Goal: Information Seeking & Learning: Check status

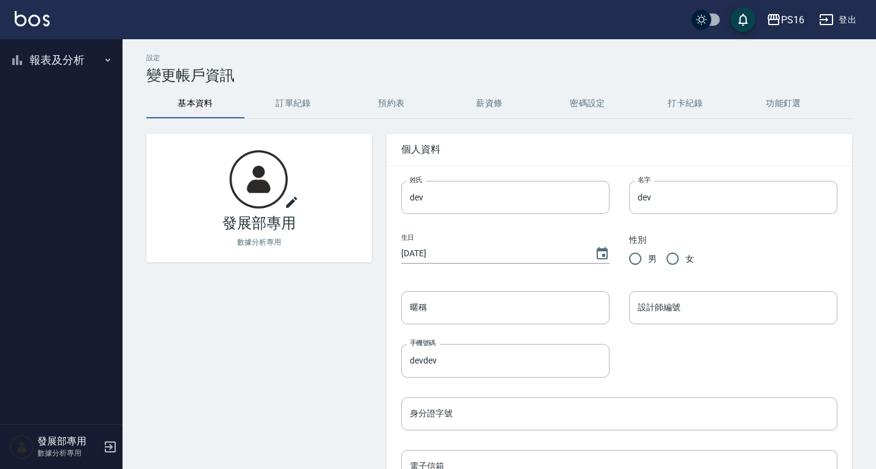
click at [798, 19] on div "PS16" at bounding box center [792, 19] width 23 height 15
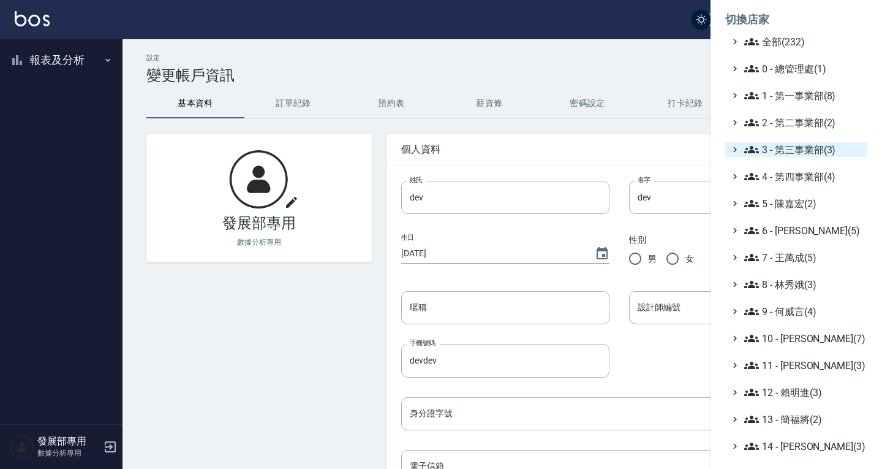
click at [795, 146] on span "3 - 第三事業部(3)" at bounding box center [803, 149] width 118 height 15
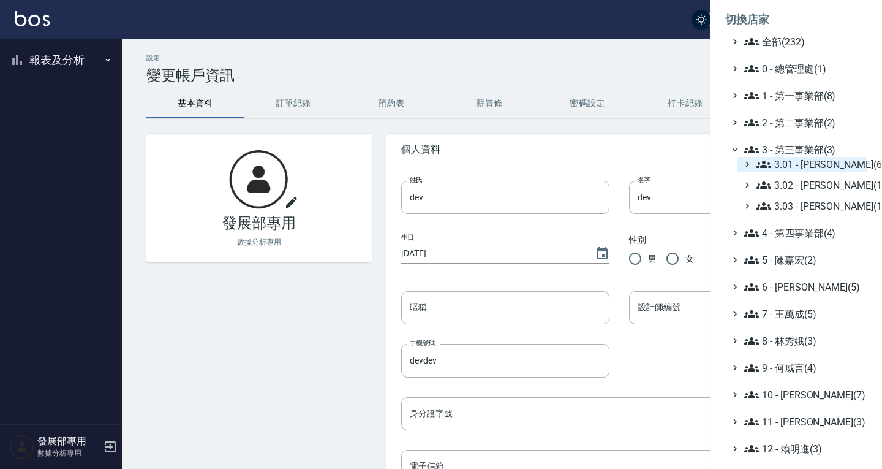
click at [796, 167] on span "3.01 - [PERSON_NAME](6)" at bounding box center [810, 164] width 106 height 15
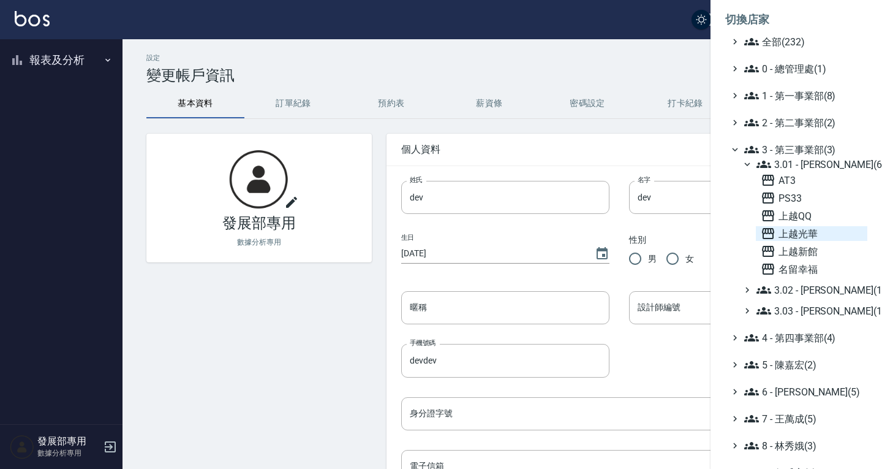
click at [804, 236] on span "上越光華" at bounding box center [812, 233] width 102 height 15
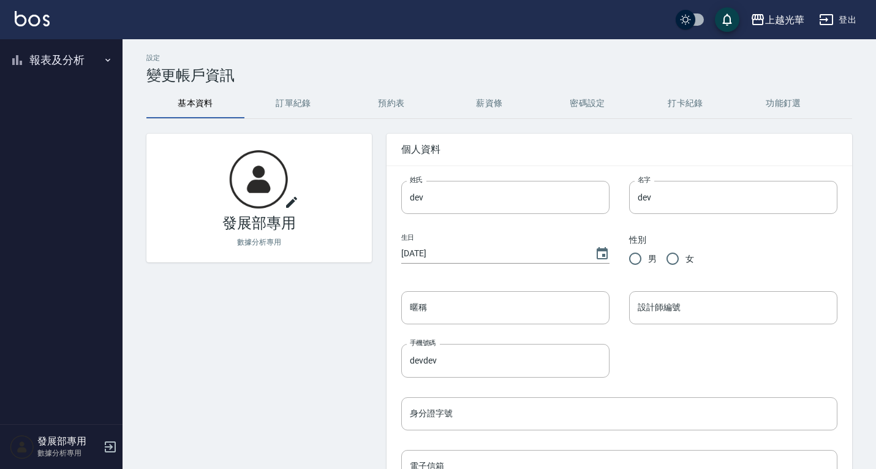
click at [65, 72] on button "報表及分析" at bounding box center [61, 60] width 113 height 32
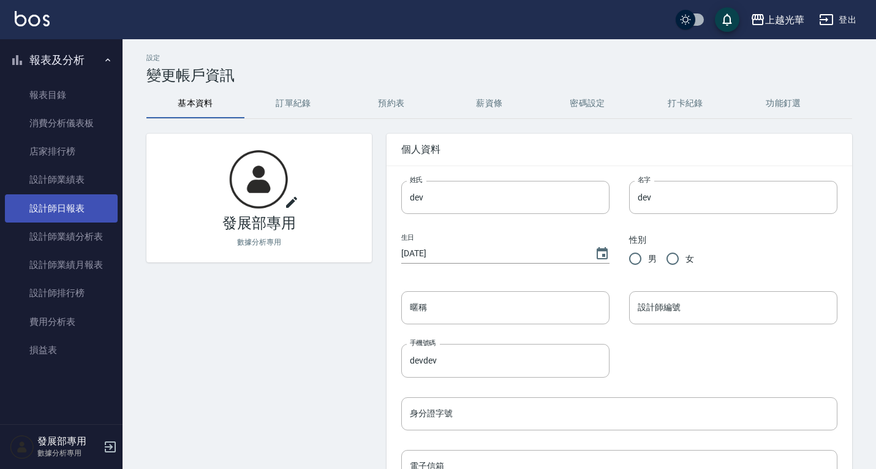
click at [66, 211] on link "設計師日報表" at bounding box center [61, 208] width 113 height 28
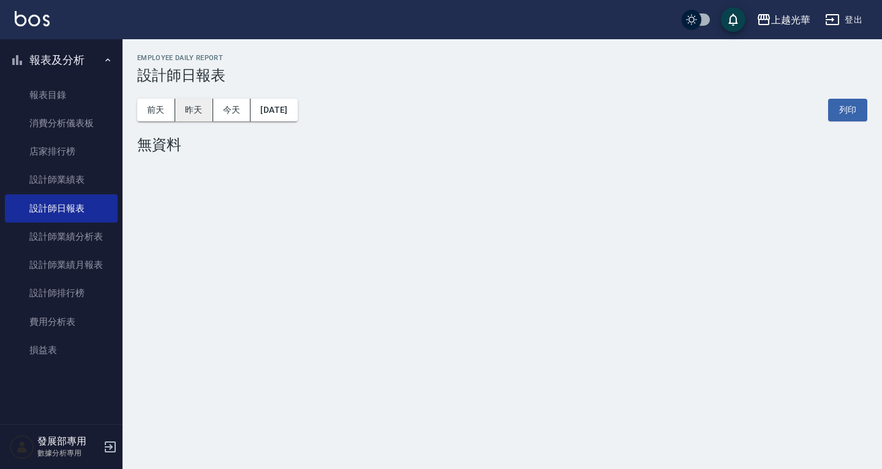
click at [194, 116] on button "昨天" at bounding box center [194, 110] width 38 height 23
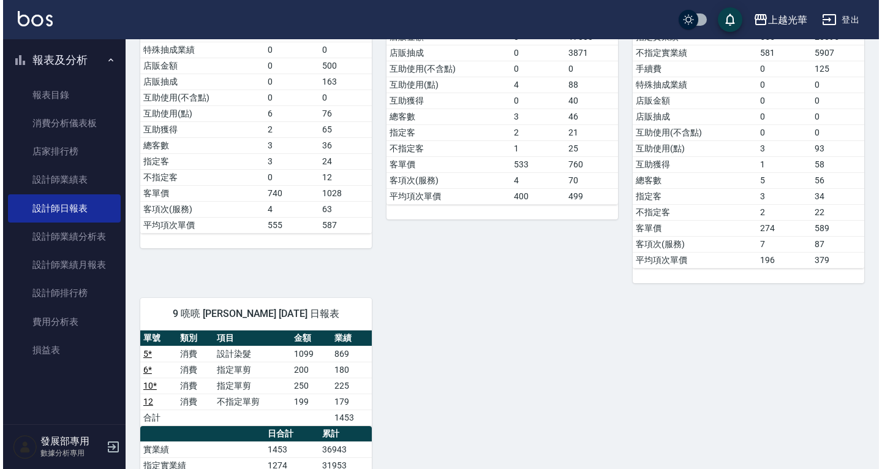
scroll to position [490, 0]
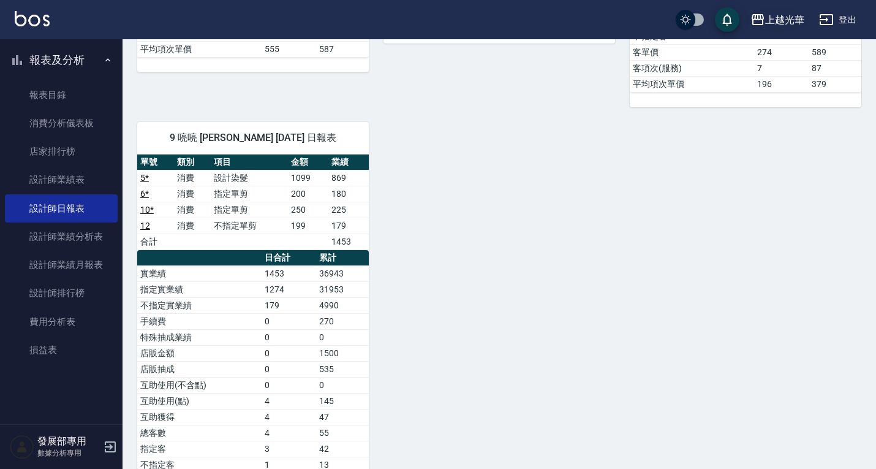
click at [766, 20] on div "上越光華" at bounding box center [784, 19] width 39 height 15
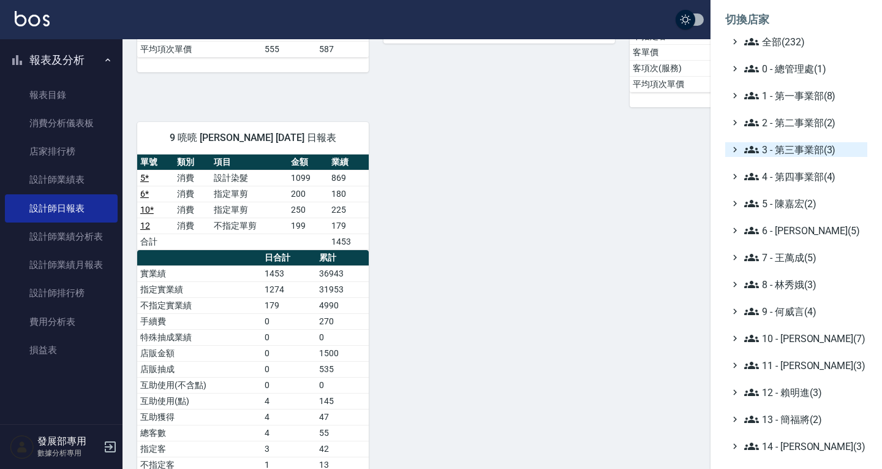
click at [790, 156] on span "3 - 第三事業部(3)" at bounding box center [803, 149] width 118 height 15
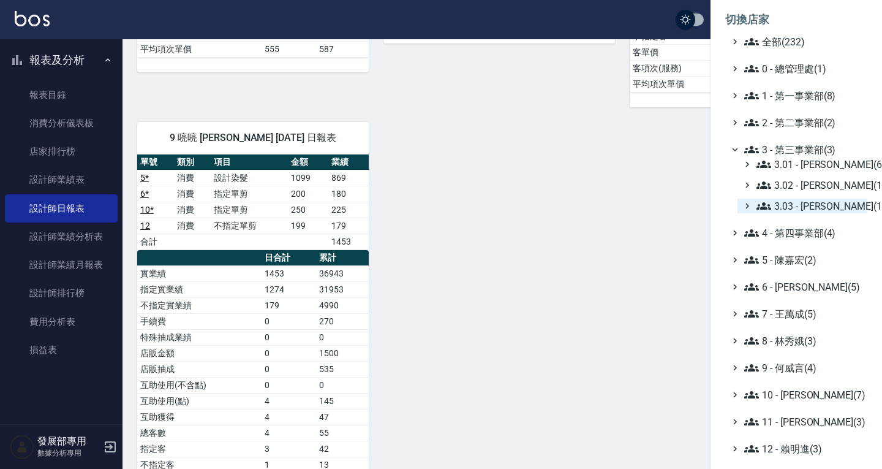
click at [804, 208] on span "3.03 - [PERSON_NAME](1)" at bounding box center [810, 205] width 106 height 15
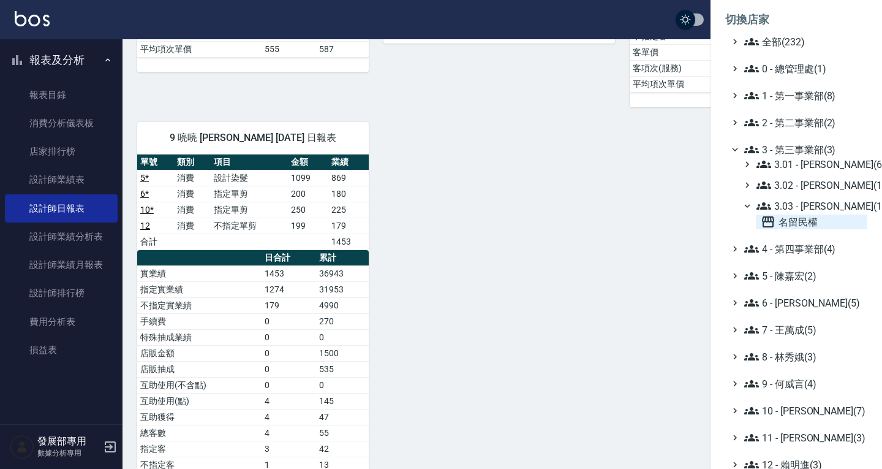
click at [801, 219] on span "名留民權" at bounding box center [812, 221] width 102 height 15
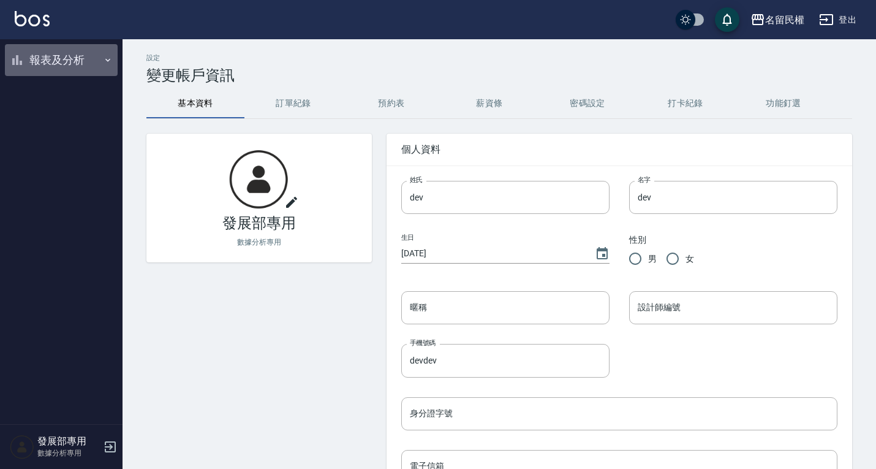
click at [36, 66] on button "報表及分析" at bounding box center [61, 60] width 113 height 32
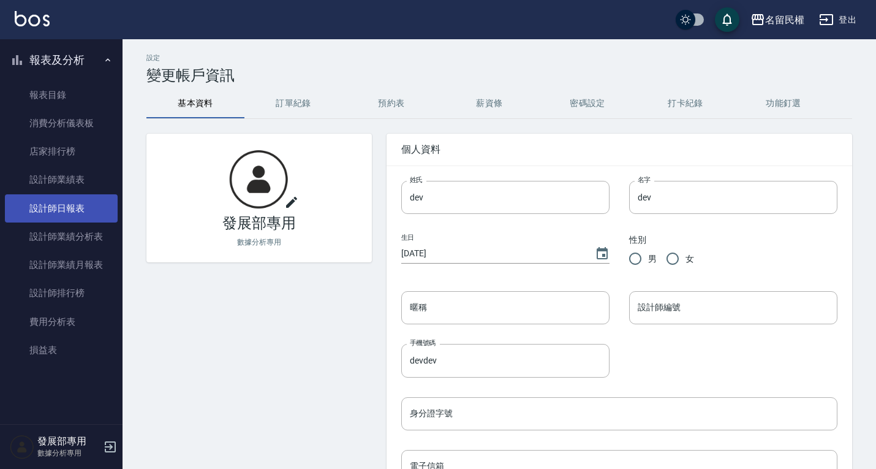
click at [91, 211] on link "設計師日報表" at bounding box center [61, 208] width 113 height 28
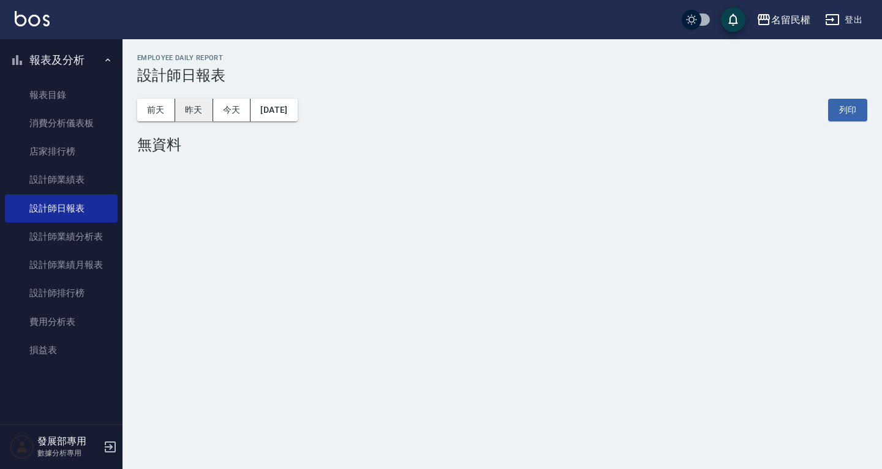
click at [198, 110] on button "昨天" at bounding box center [194, 110] width 38 height 23
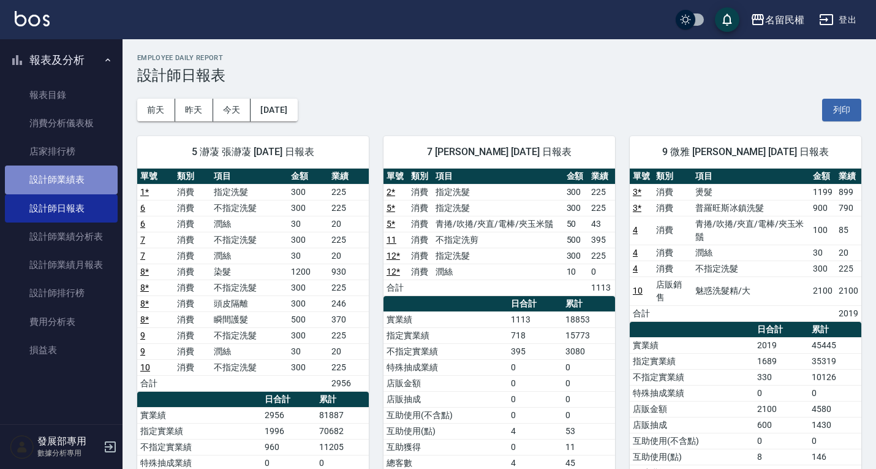
click at [79, 178] on link "設計師業績表" at bounding box center [61, 179] width 113 height 28
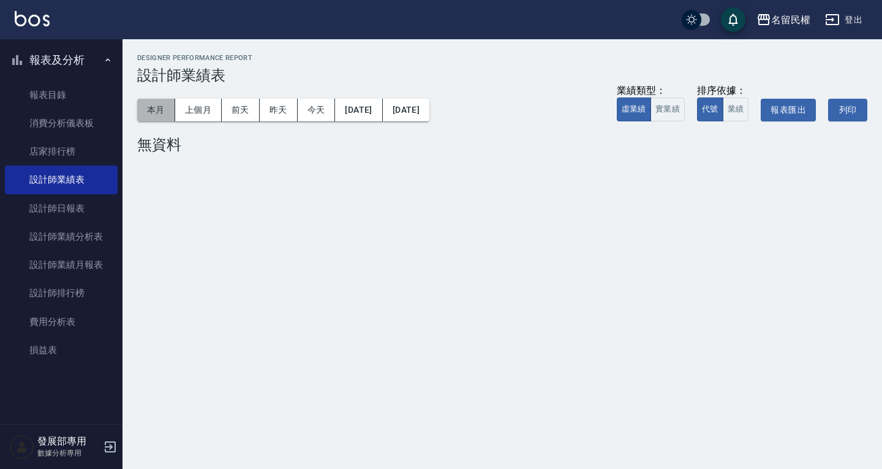
click at [158, 107] on button "本月" at bounding box center [156, 110] width 38 height 23
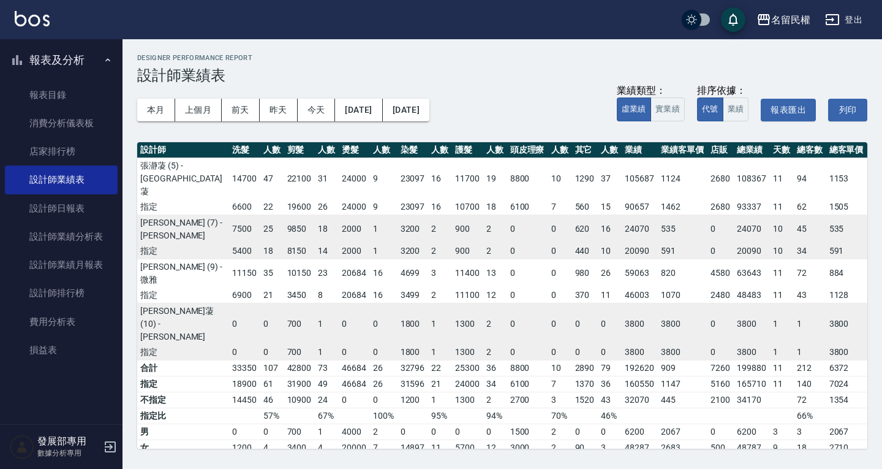
click at [794, 18] on div "名留民權" at bounding box center [790, 19] width 39 height 15
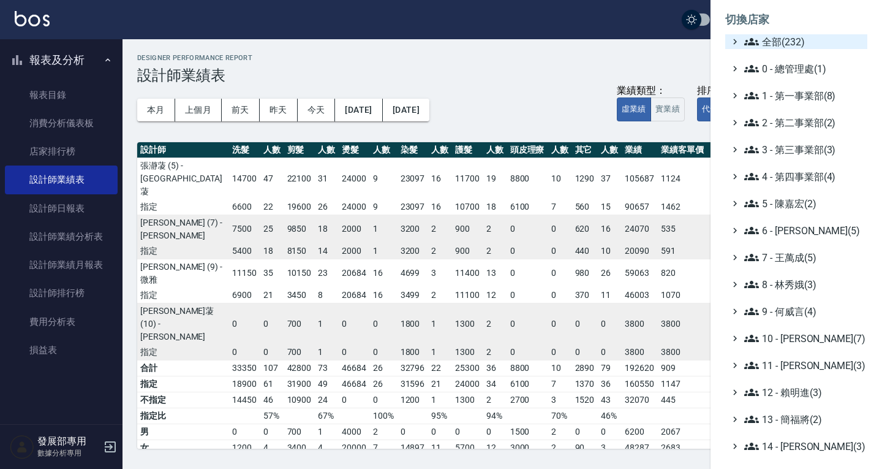
click at [776, 46] on span "全部(232)" at bounding box center [803, 41] width 118 height 15
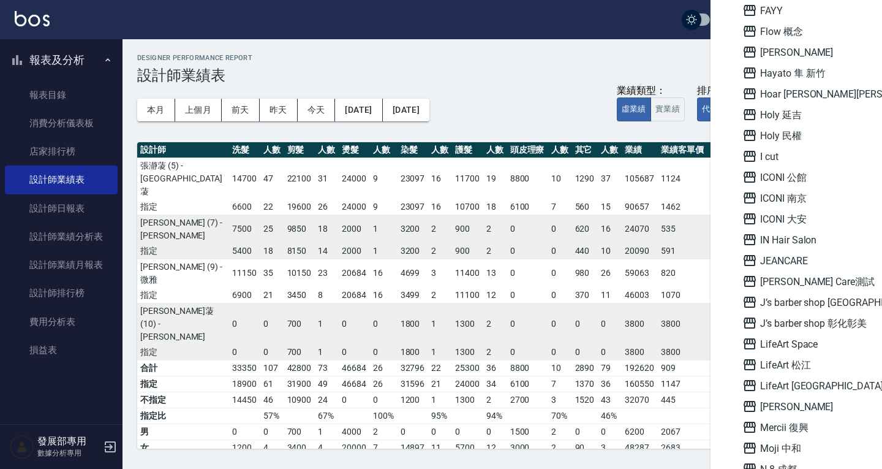
scroll to position [980, 0]
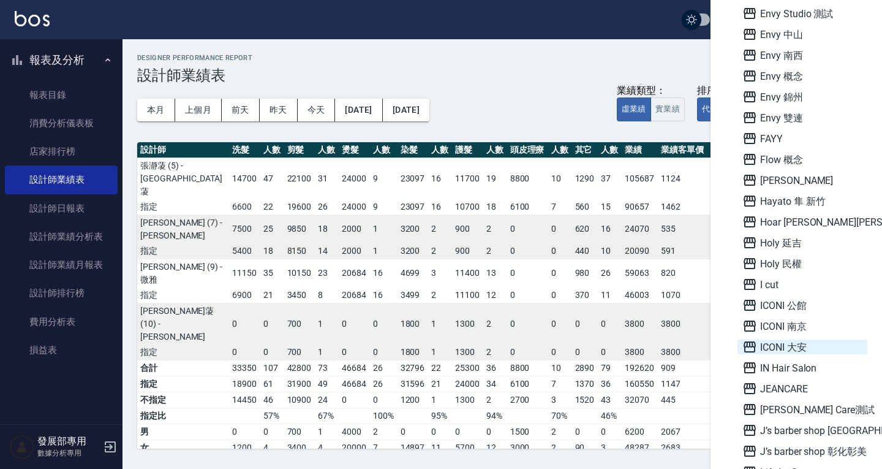
click at [799, 348] on span "ICONI 大安" at bounding box center [802, 346] width 120 height 15
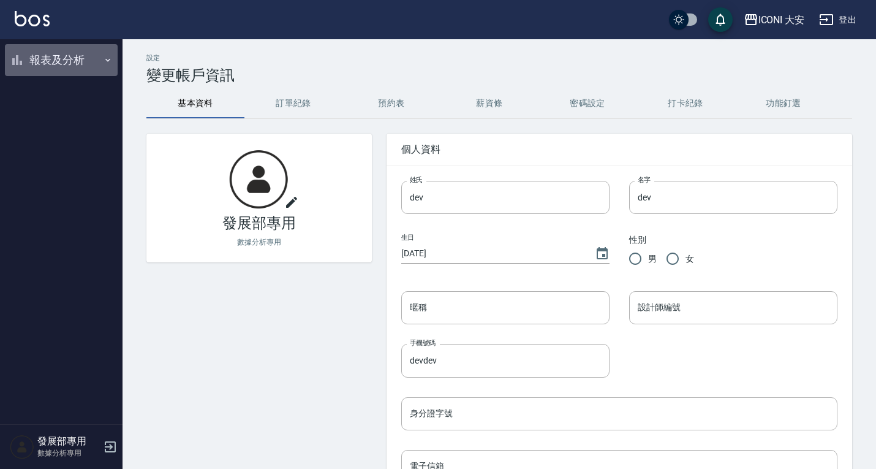
click at [40, 55] on button "報表及分析" at bounding box center [61, 60] width 113 height 32
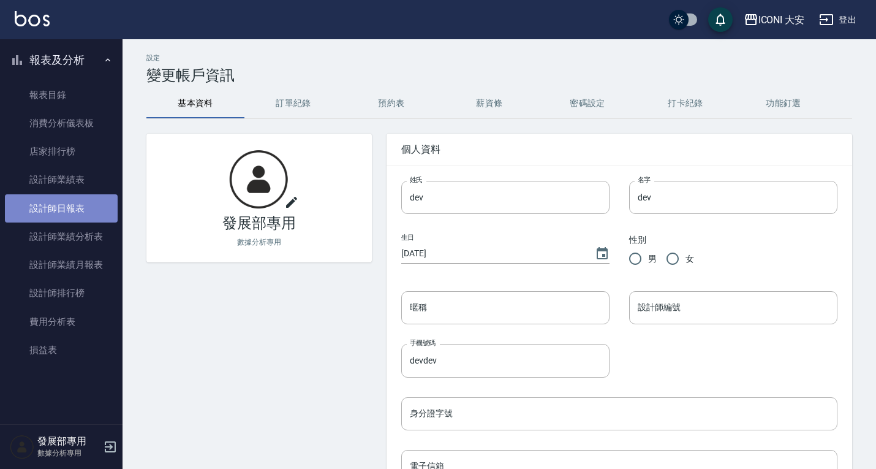
click at [66, 219] on link "設計師日報表" at bounding box center [61, 208] width 113 height 28
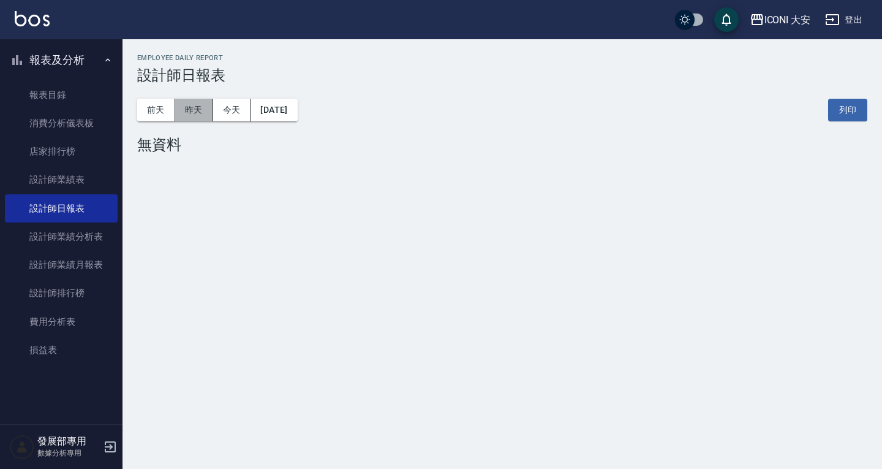
click at [192, 111] on button "昨天" at bounding box center [194, 110] width 38 height 23
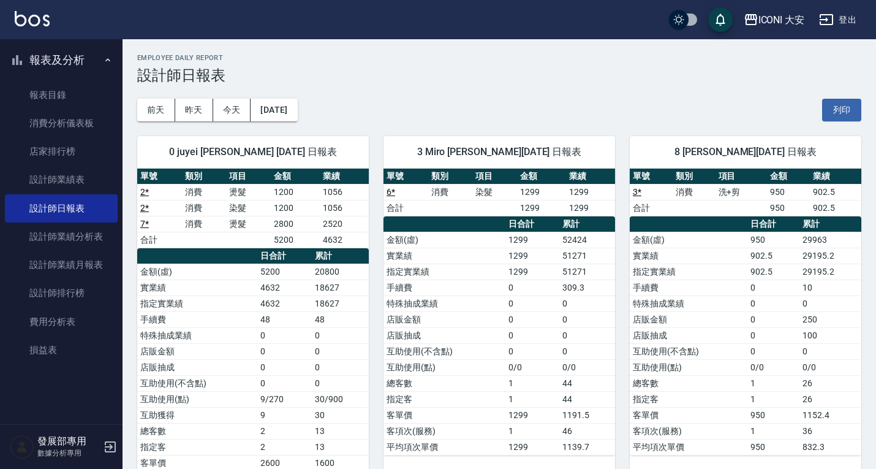
click at [779, 26] on div "ICONI 大安" at bounding box center [781, 19] width 47 height 15
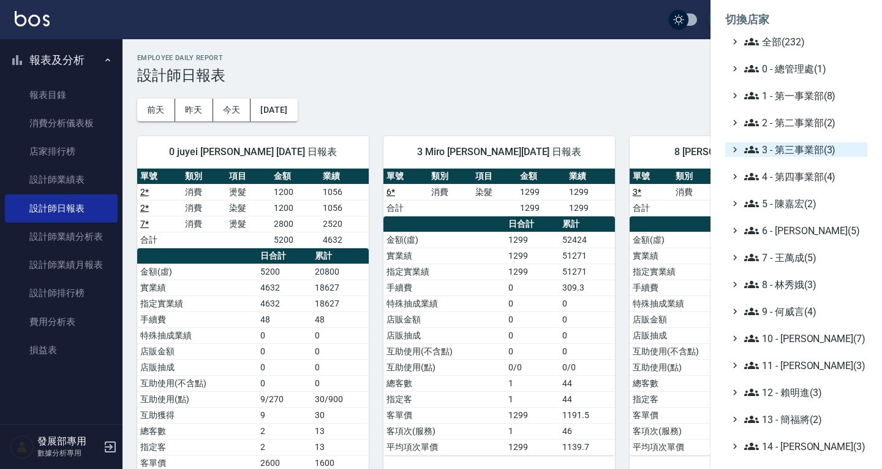
click at [779, 147] on span "3 - 第三事業部(3)" at bounding box center [803, 149] width 118 height 15
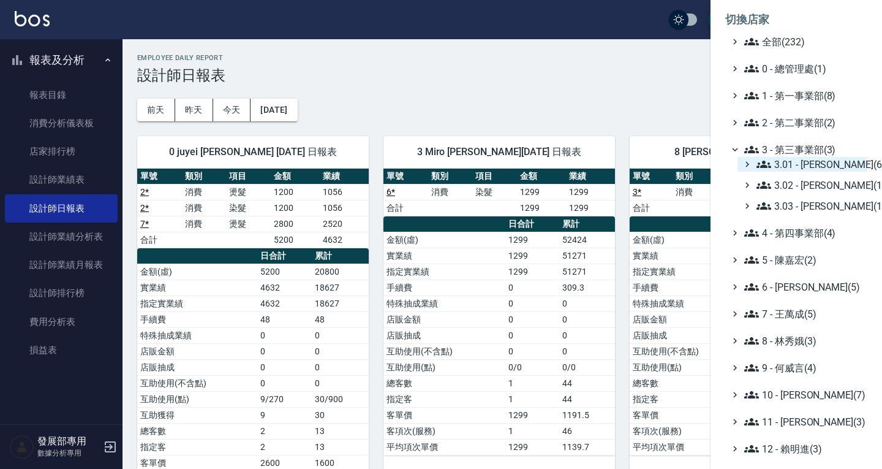
click at [793, 162] on span "3.01 - 蔡承翰(6)" at bounding box center [810, 164] width 106 height 15
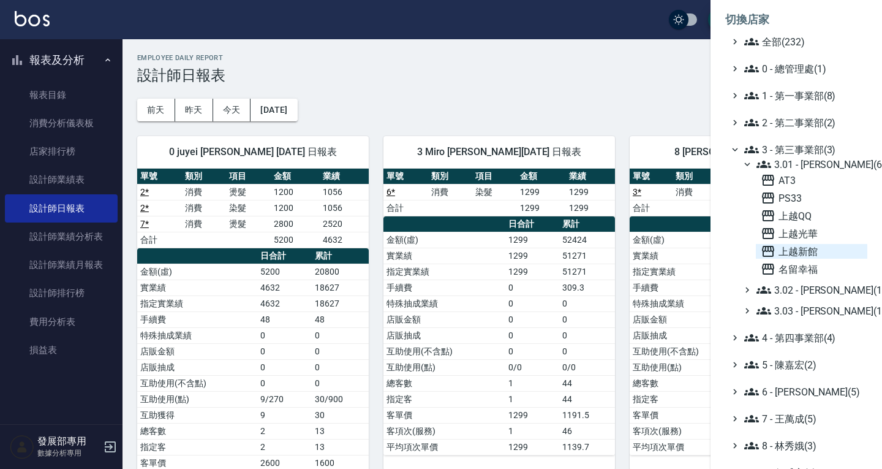
click at [805, 247] on span "上越新館" at bounding box center [812, 251] width 102 height 15
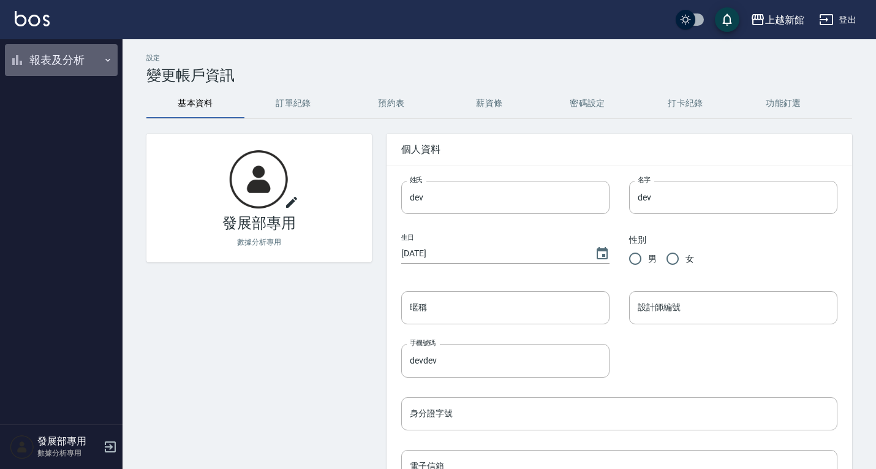
click at [48, 63] on button "報表及分析" at bounding box center [61, 60] width 113 height 32
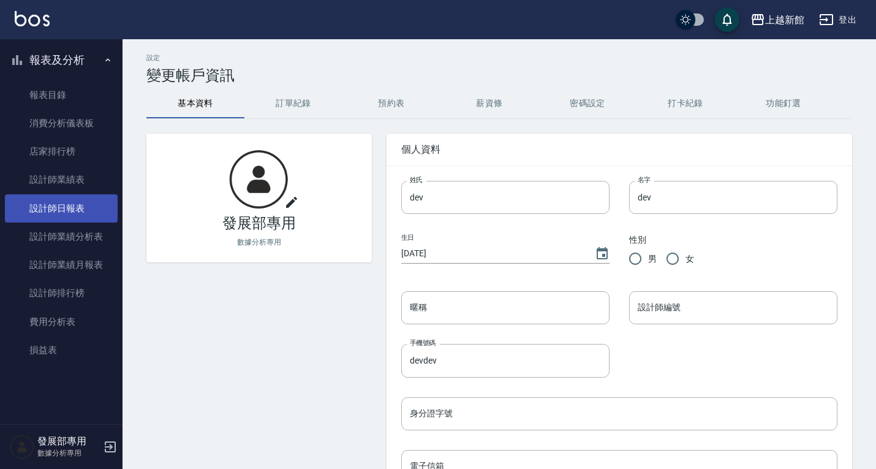
click at [68, 211] on link "設計師日報表" at bounding box center [61, 208] width 113 height 28
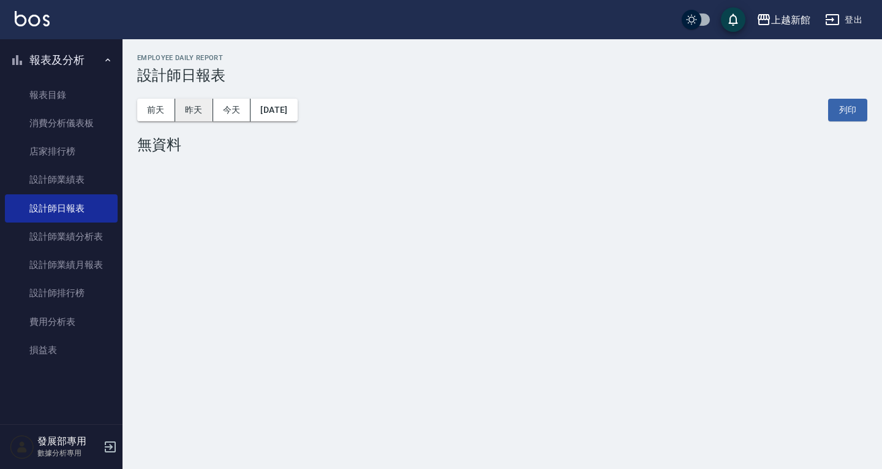
click at [194, 102] on button "昨天" at bounding box center [194, 110] width 38 height 23
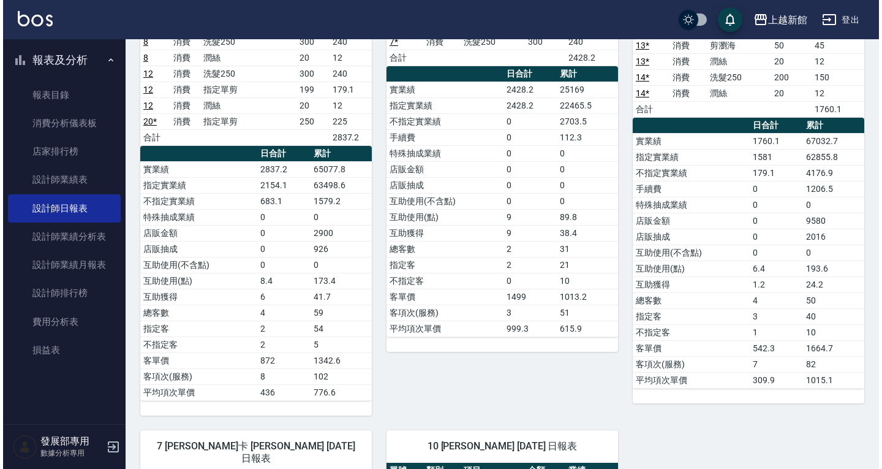
scroll to position [184, 0]
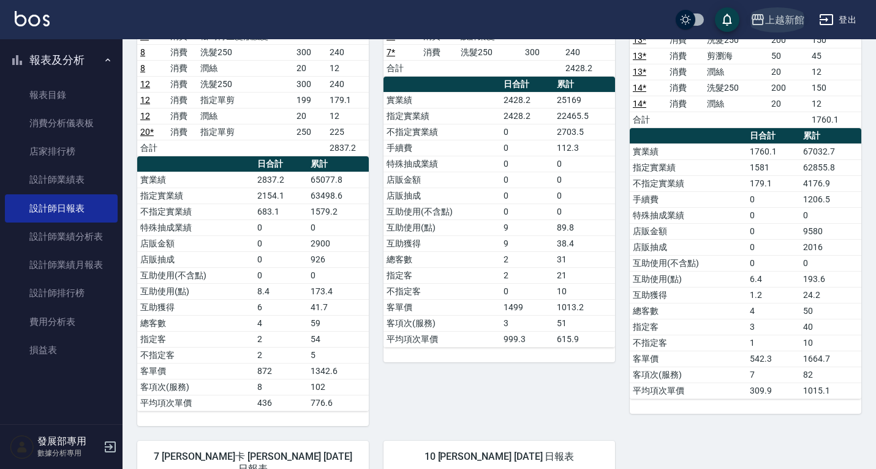
click at [770, 26] on div "上越新館" at bounding box center [784, 19] width 39 height 15
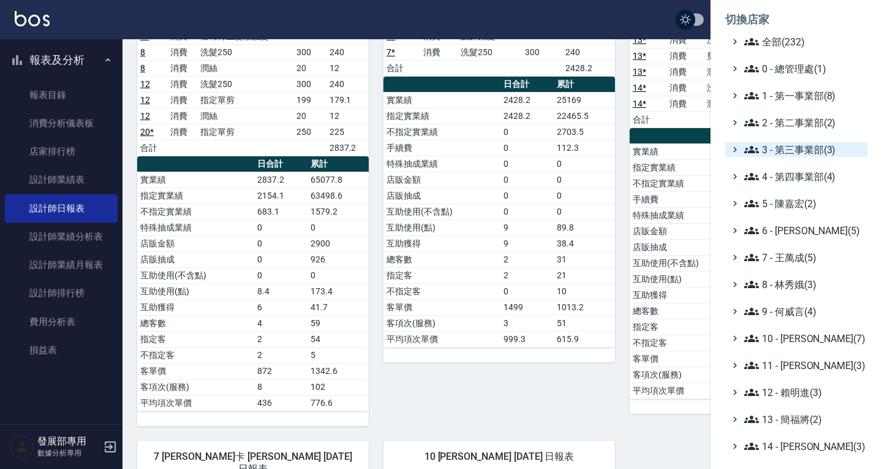
click at [791, 147] on span "3 - 第三事業部(3)" at bounding box center [803, 149] width 118 height 15
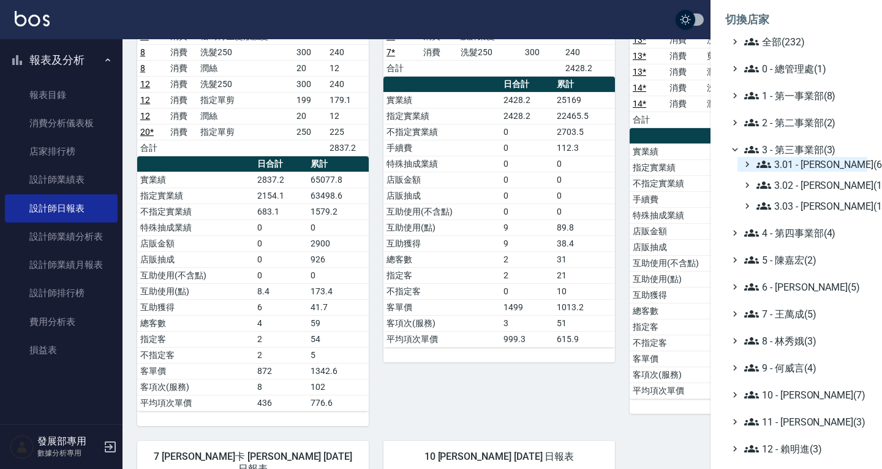
click at [801, 165] on span "3.01 - 蔡承翰(6)" at bounding box center [810, 164] width 106 height 15
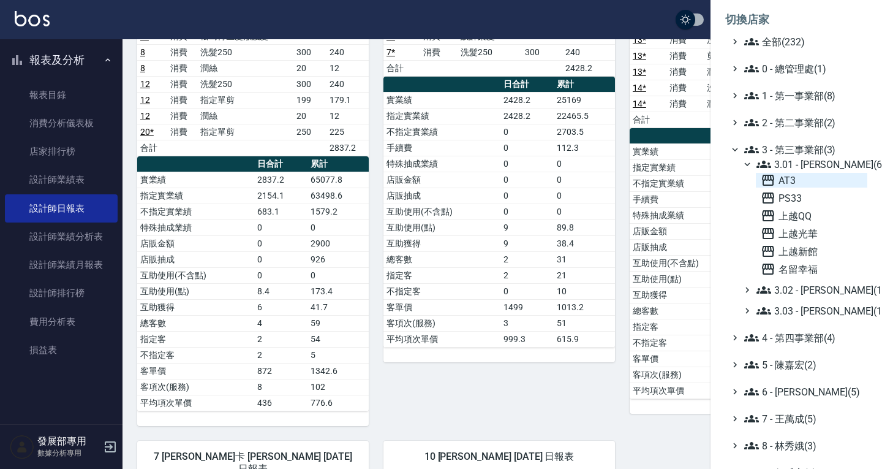
click at [801, 178] on span "AT3" at bounding box center [812, 180] width 102 height 15
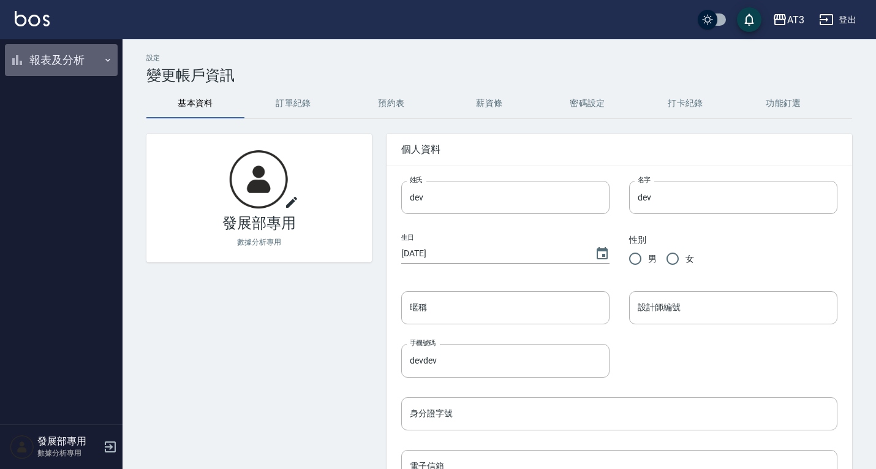
click at [59, 66] on button "報表及分析" at bounding box center [61, 60] width 113 height 32
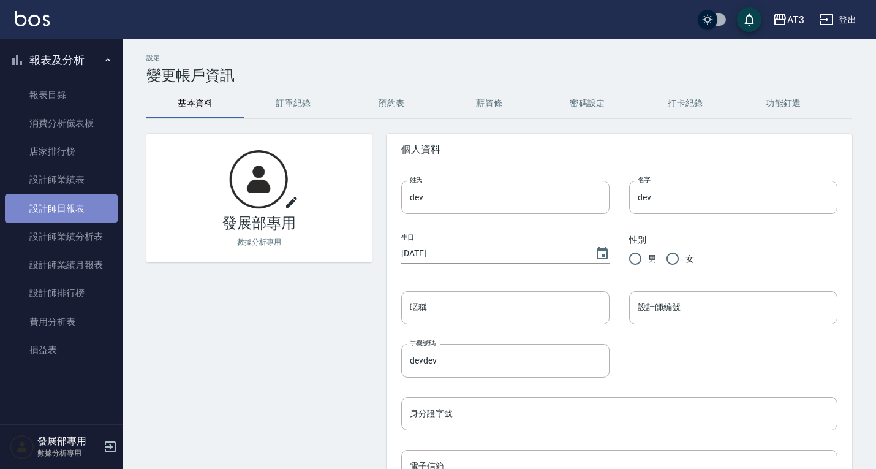
click at [78, 202] on link "設計師日報表" at bounding box center [61, 208] width 113 height 28
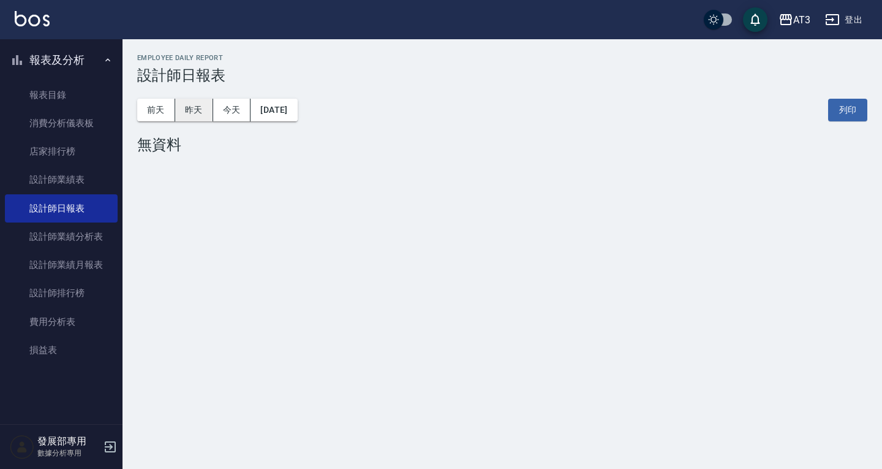
click at [189, 114] on button "昨天" at bounding box center [194, 110] width 38 height 23
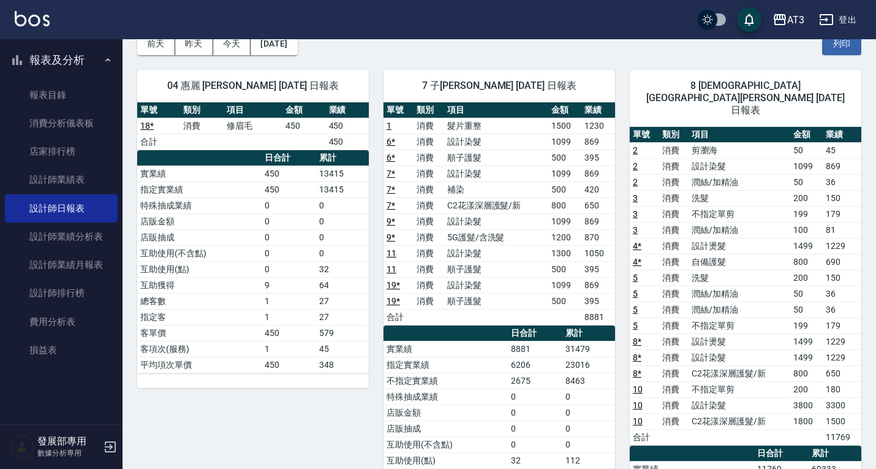
scroll to position [61, 0]
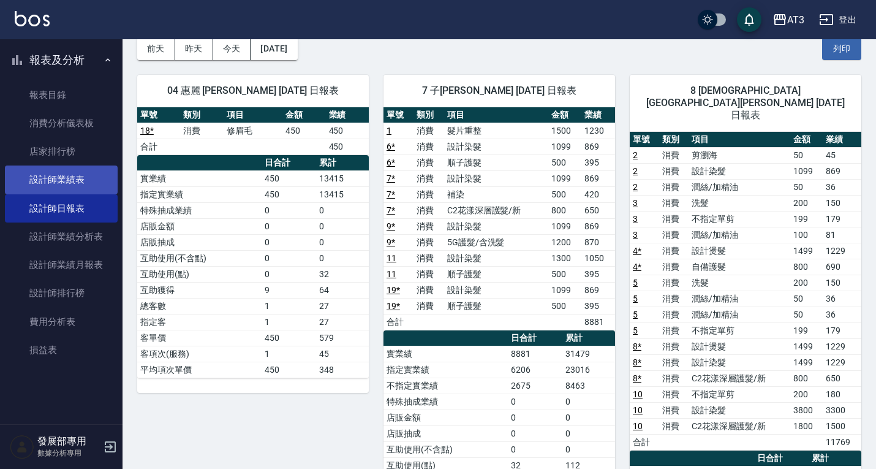
click at [94, 172] on link "設計師業績表" at bounding box center [61, 179] width 113 height 28
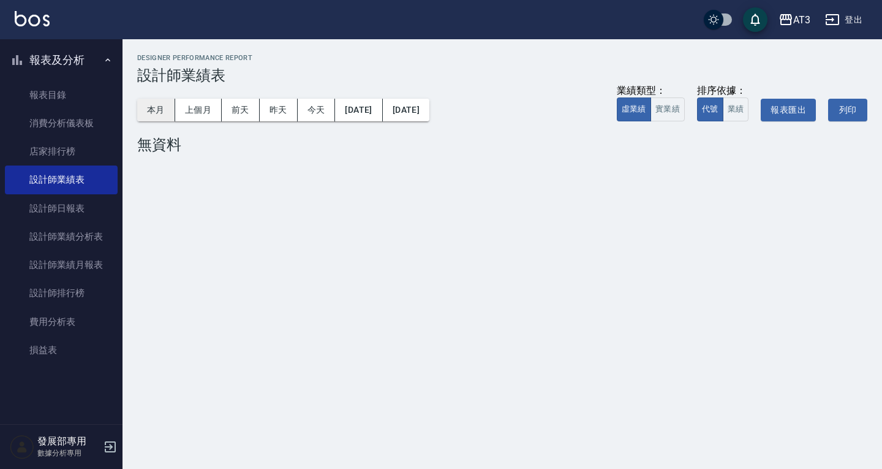
click at [151, 111] on button "本月" at bounding box center [156, 110] width 38 height 23
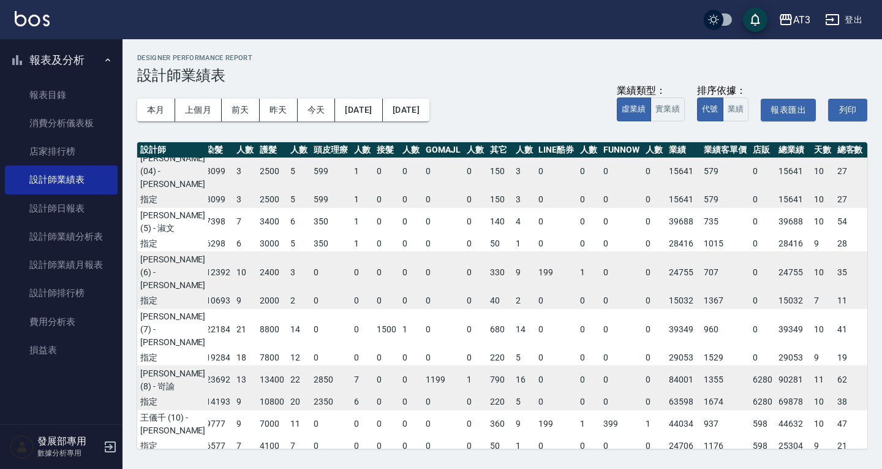
scroll to position [0, 167]
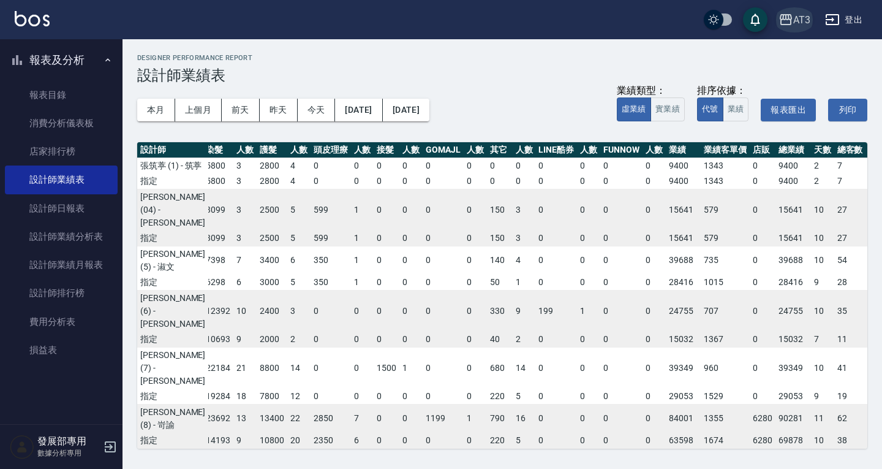
click at [806, 13] on div "AT3" at bounding box center [801, 19] width 17 height 15
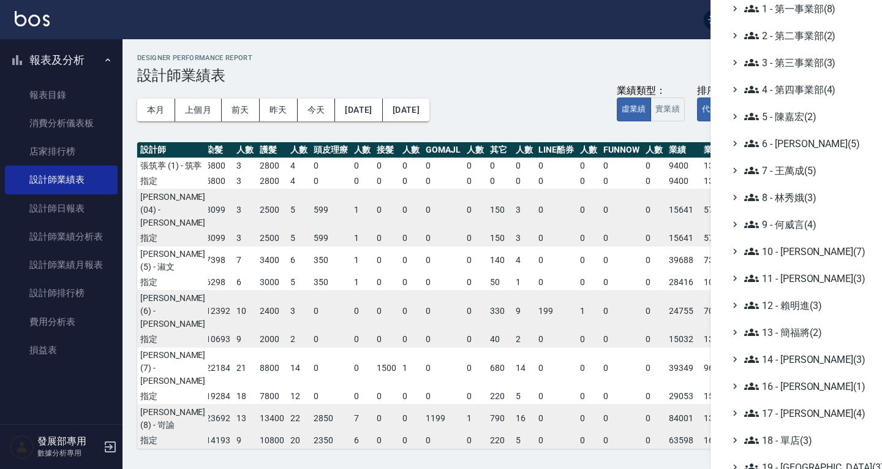
scroll to position [0, 0]
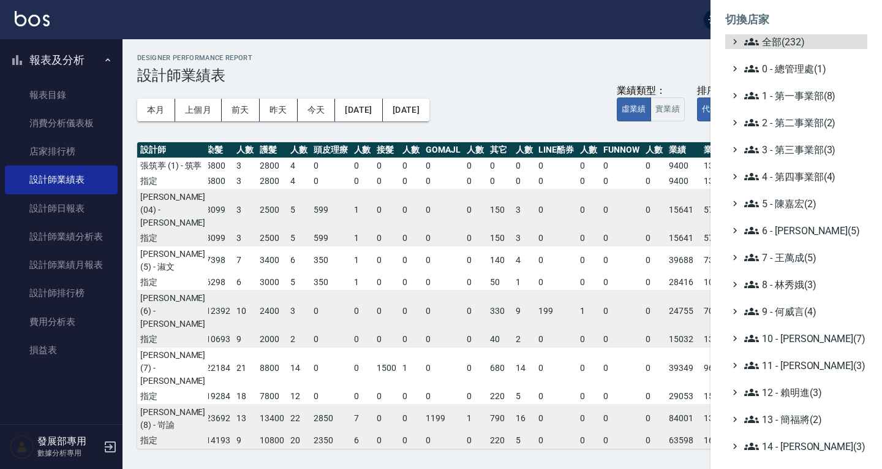
click at [788, 321] on ul "全部(232) 0 - 總管理處(1) 1 - 第一事業部(8) 2 - 第二事業部(2) 3 - 第三事業部(3) 4 - 第四事業部(4) 5 - [PE…" at bounding box center [796, 338] width 142 height 608
click at [785, 313] on span "9 - 何威言(4)" at bounding box center [803, 311] width 118 height 15
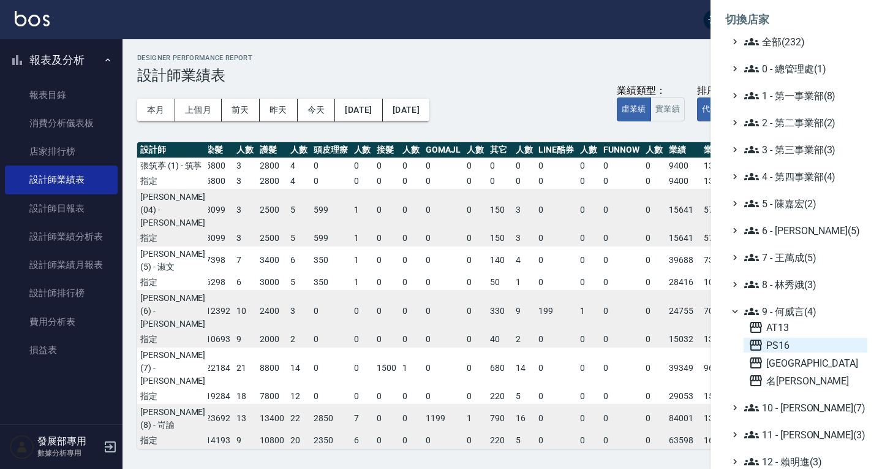
click at [789, 343] on span "PS16" at bounding box center [806, 345] width 114 height 15
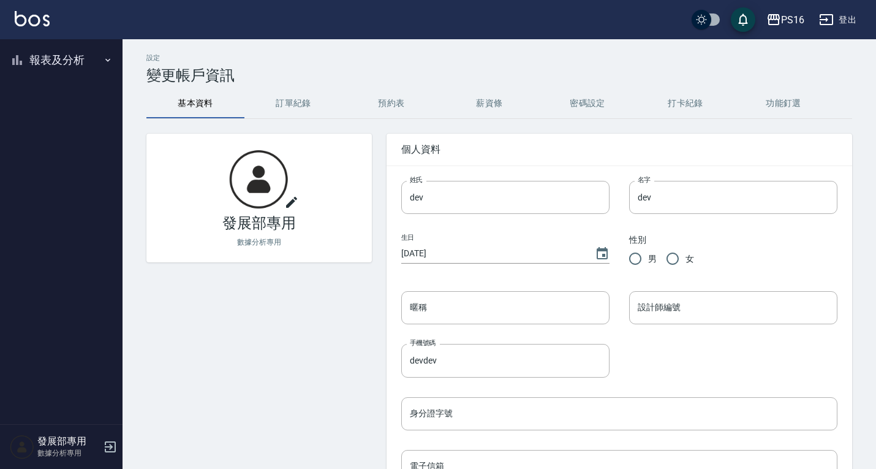
click at [62, 53] on button "報表及分析" at bounding box center [61, 60] width 113 height 32
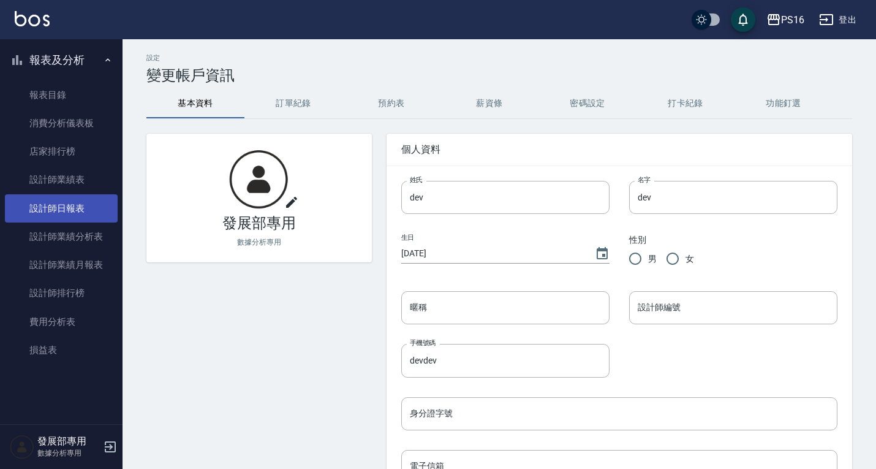
click at [93, 205] on link "設計師日報表" at bounding box center [61, 208] width 113 height 28
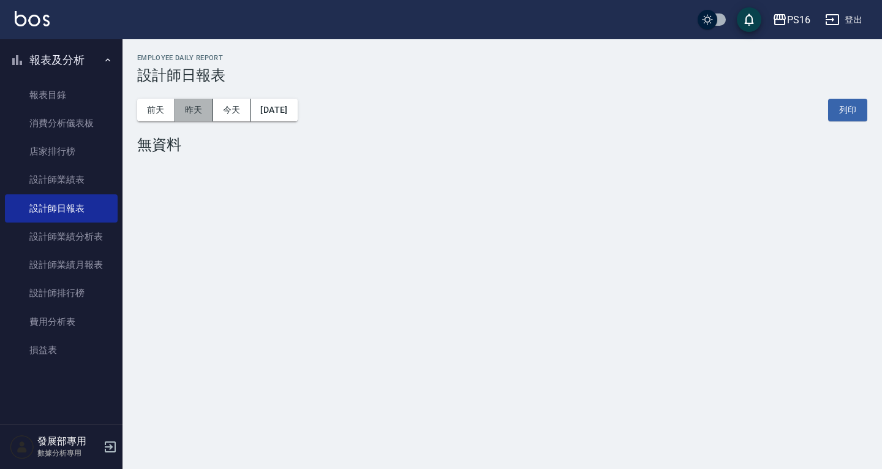
click at [201, 118] on button "昨天" at bounding box center [194, 110] width 38 height 23
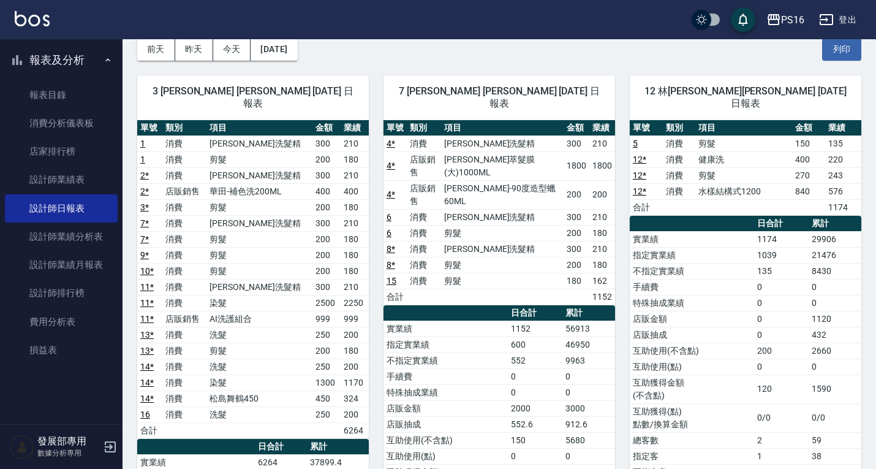
scroll to position [61, 0]
